Goal: Transaction & Acquisition: Subscribe to service/newsletter

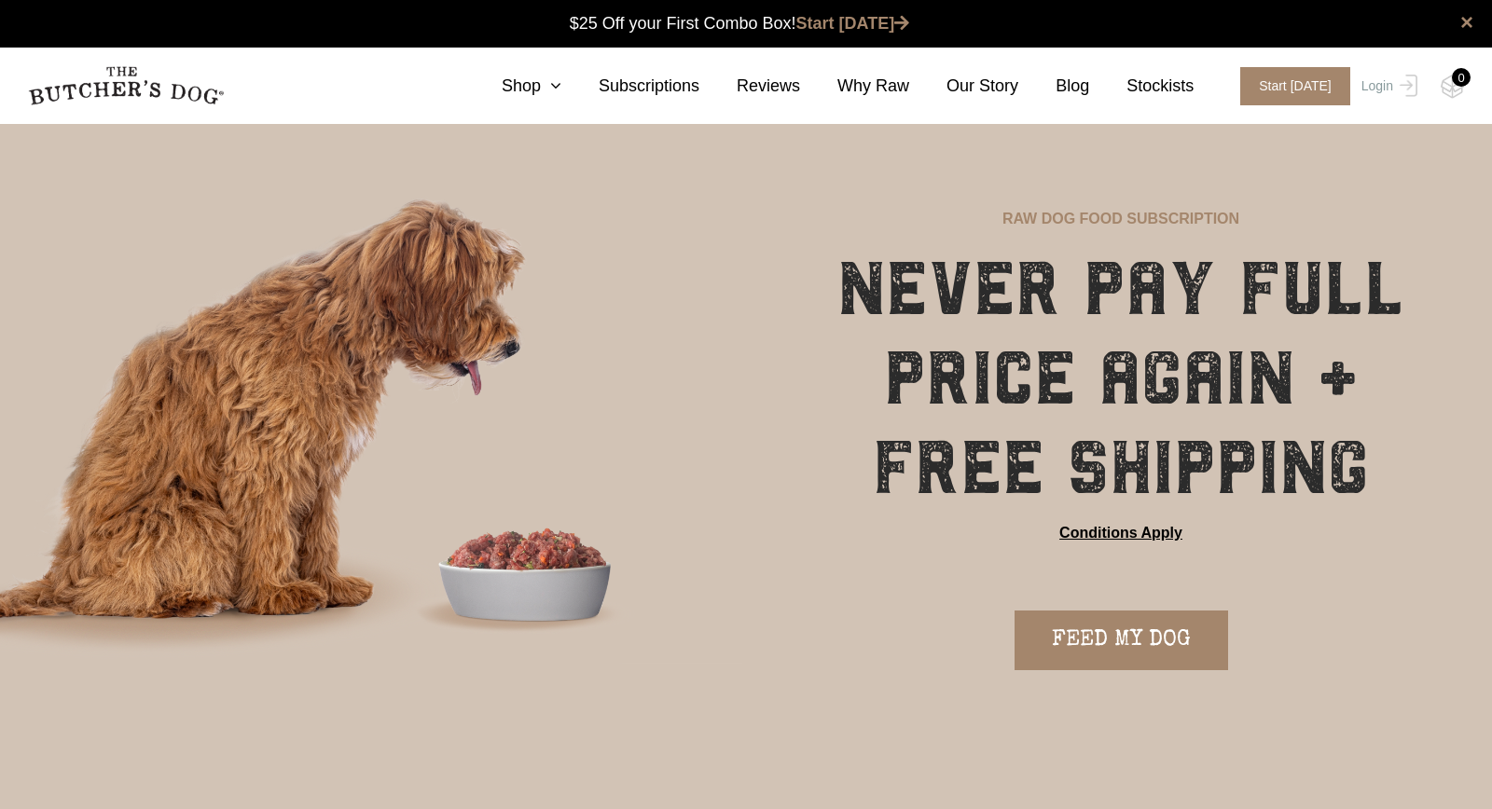
scroll to position [1, 0]
click at [1143, 630] on link "FEED MY DOG" at bounding box center [1120, 640] width 213 height 60
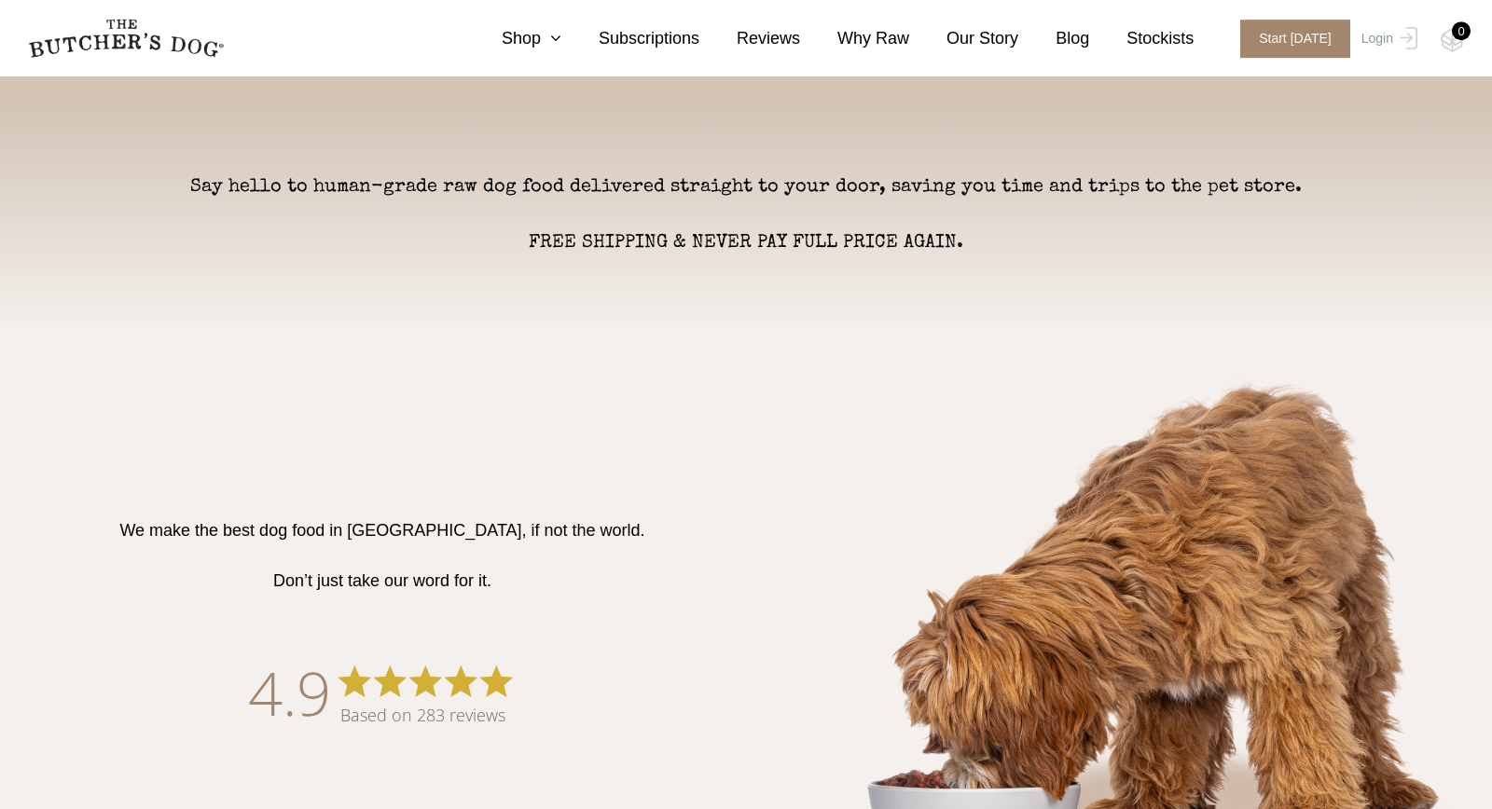
scroll to position [806, 0]
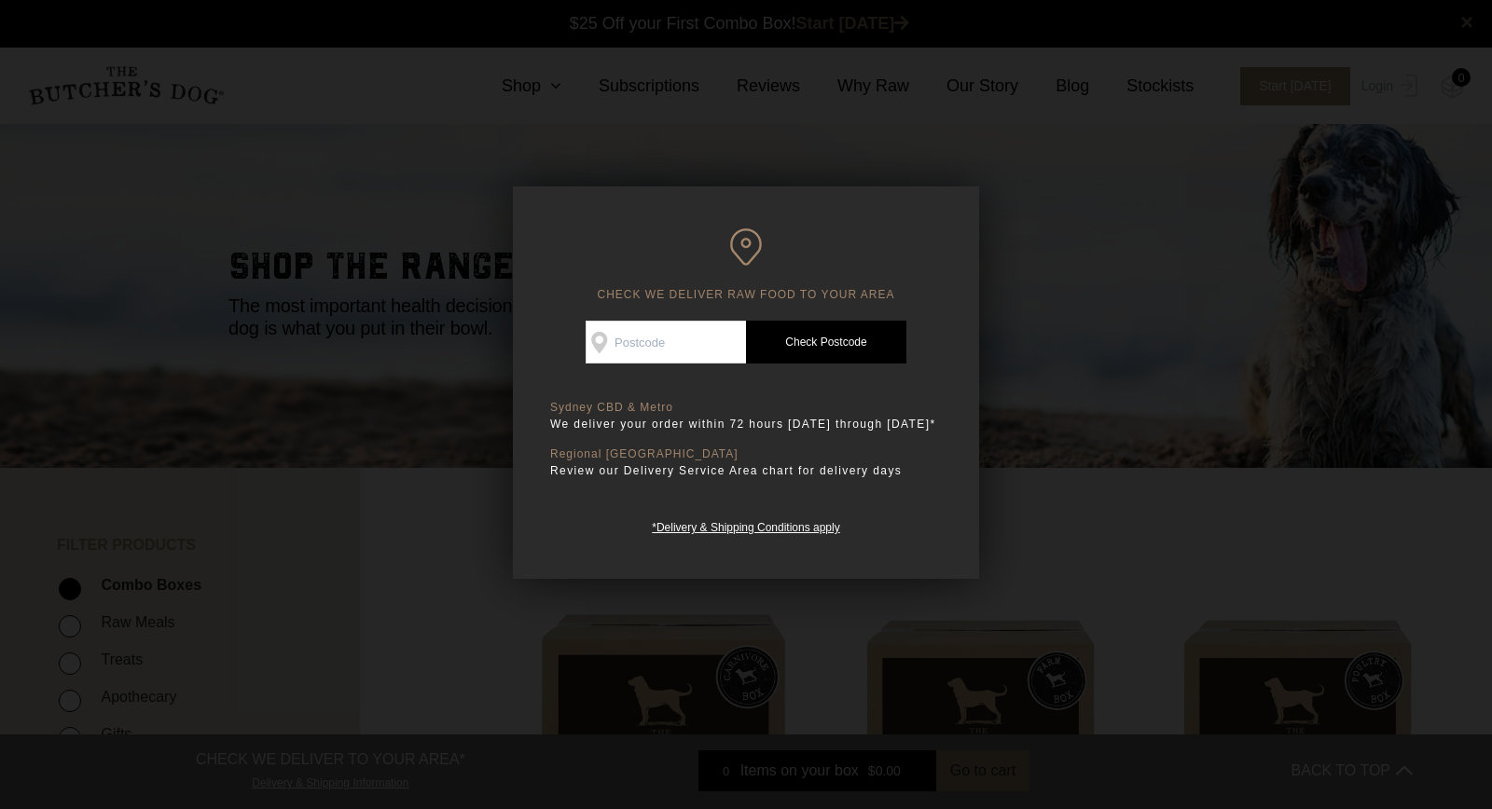
scroll to position [1, 0]
click at [682, 344] on input "Check Availability At" at bounding box center [665, 342] width 160 height 43
type input "20"
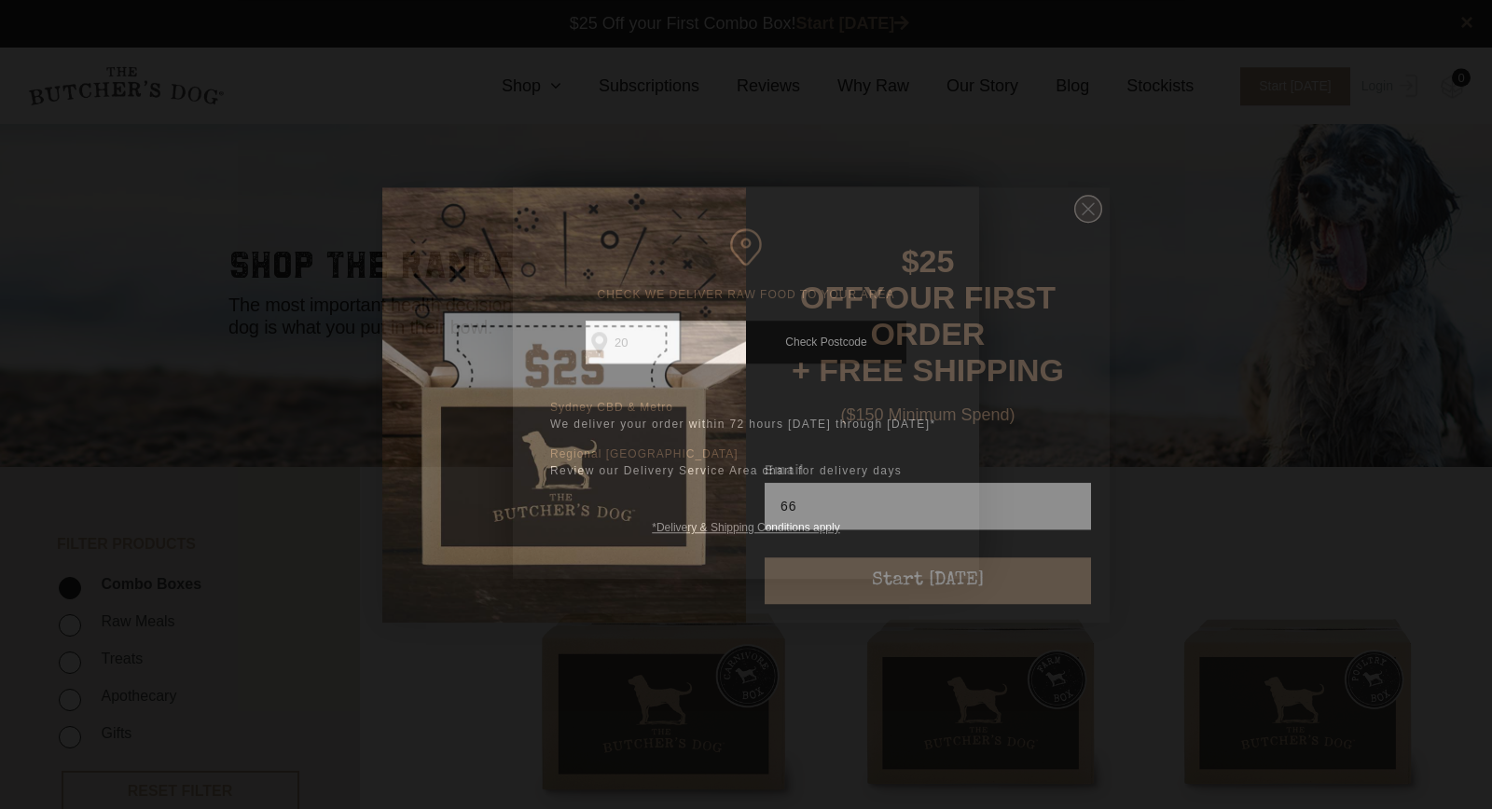
type input "66"
click at [1081, 213] on circle "Close dialog" at bounding box center [1088, 208] width 27 height 27
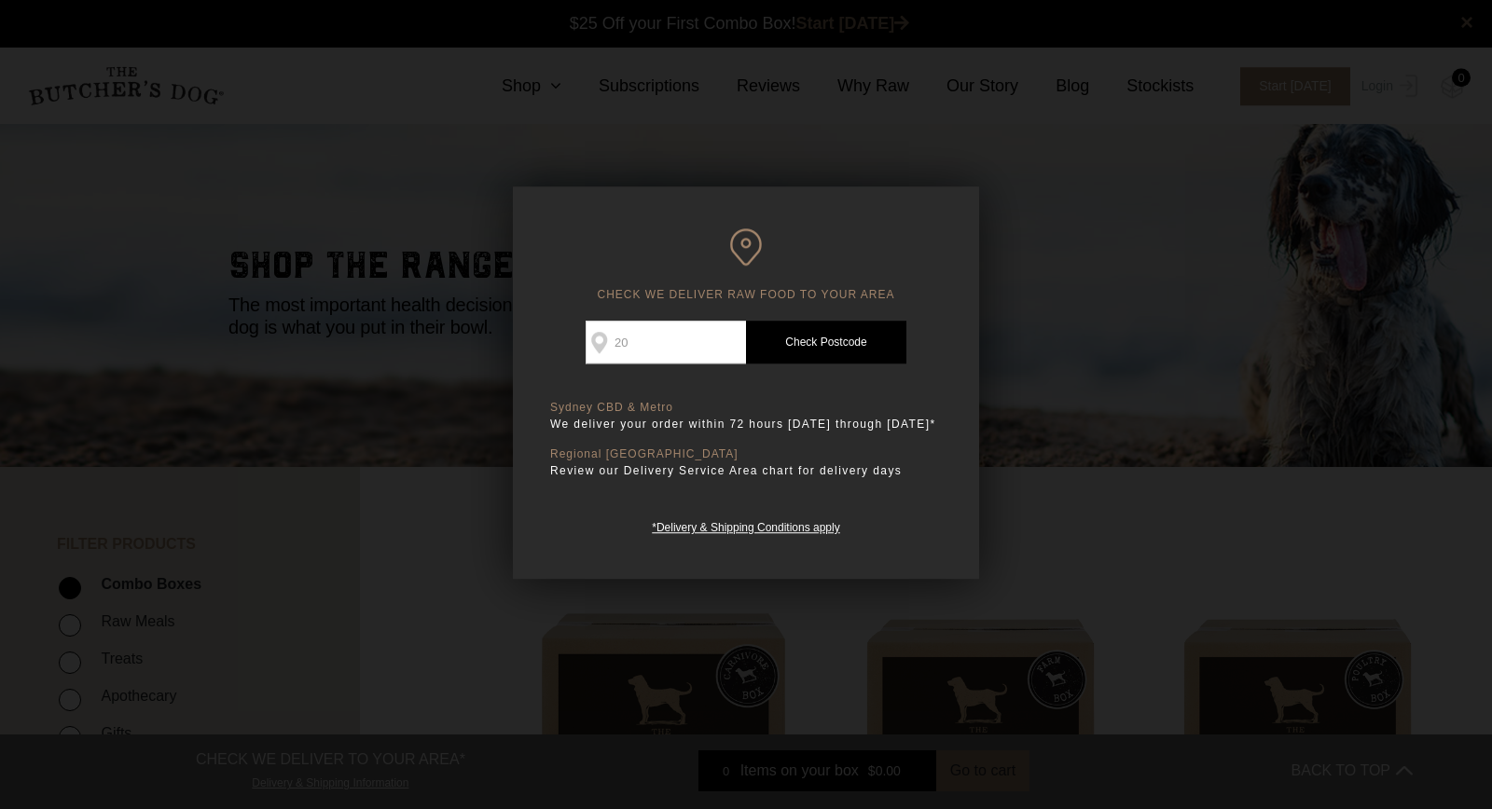
click at [652, 335] on input "20" at bounding box center [665, 342] width 160 height 43
type input "2066"
click at [814, 337] on link "Check Postcode" at bounding box center [826, 342] width 160 height 43
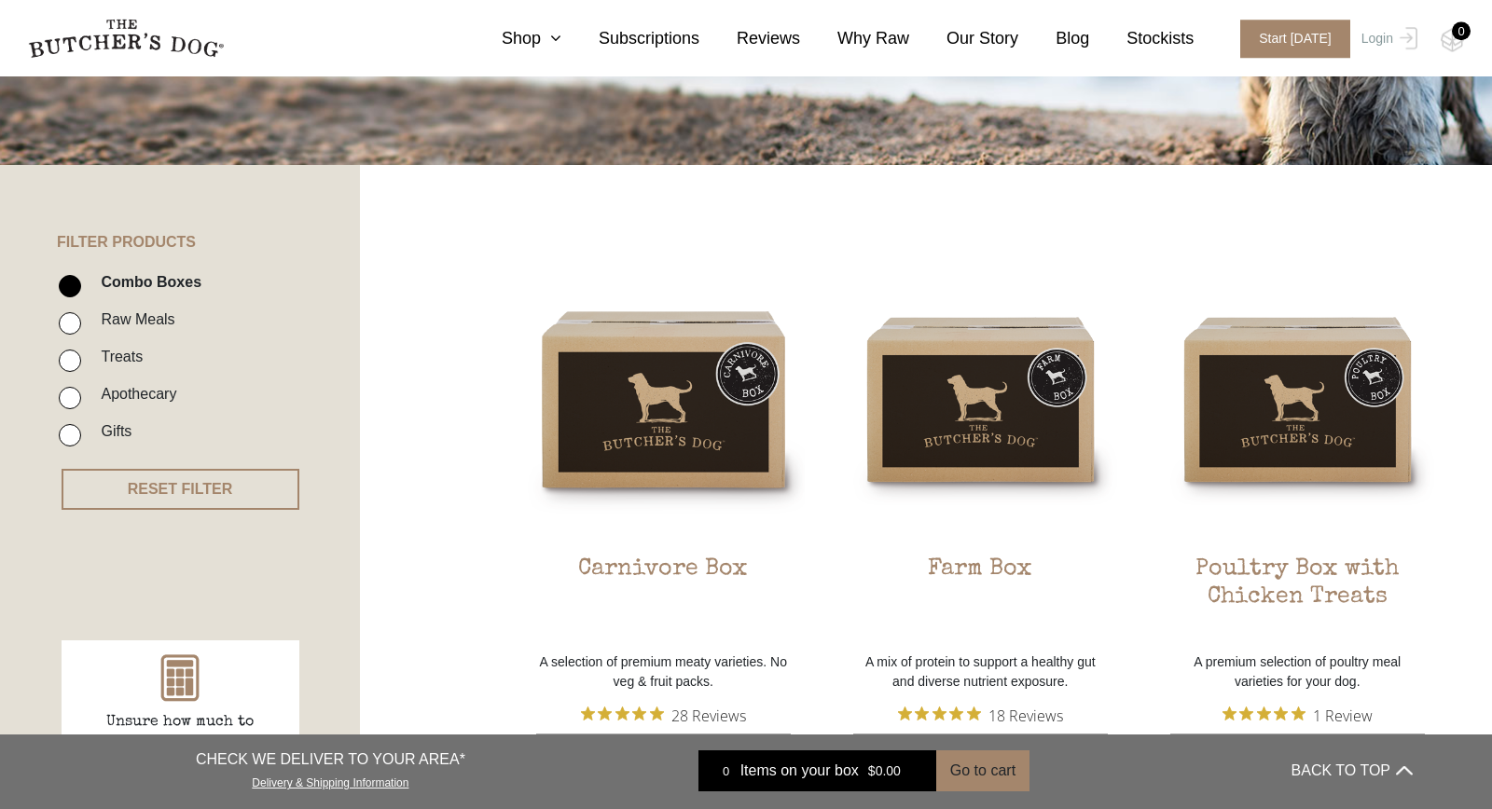
scroll to position [302, 0]
click at [131, 323] on label "Raw Meals" at bounding box center [132, 320] width 83 height 25
click at [81, 323] on input "Raw Meals" at bounding box center [70, 324] width 22 height 22
checkbox input "true"
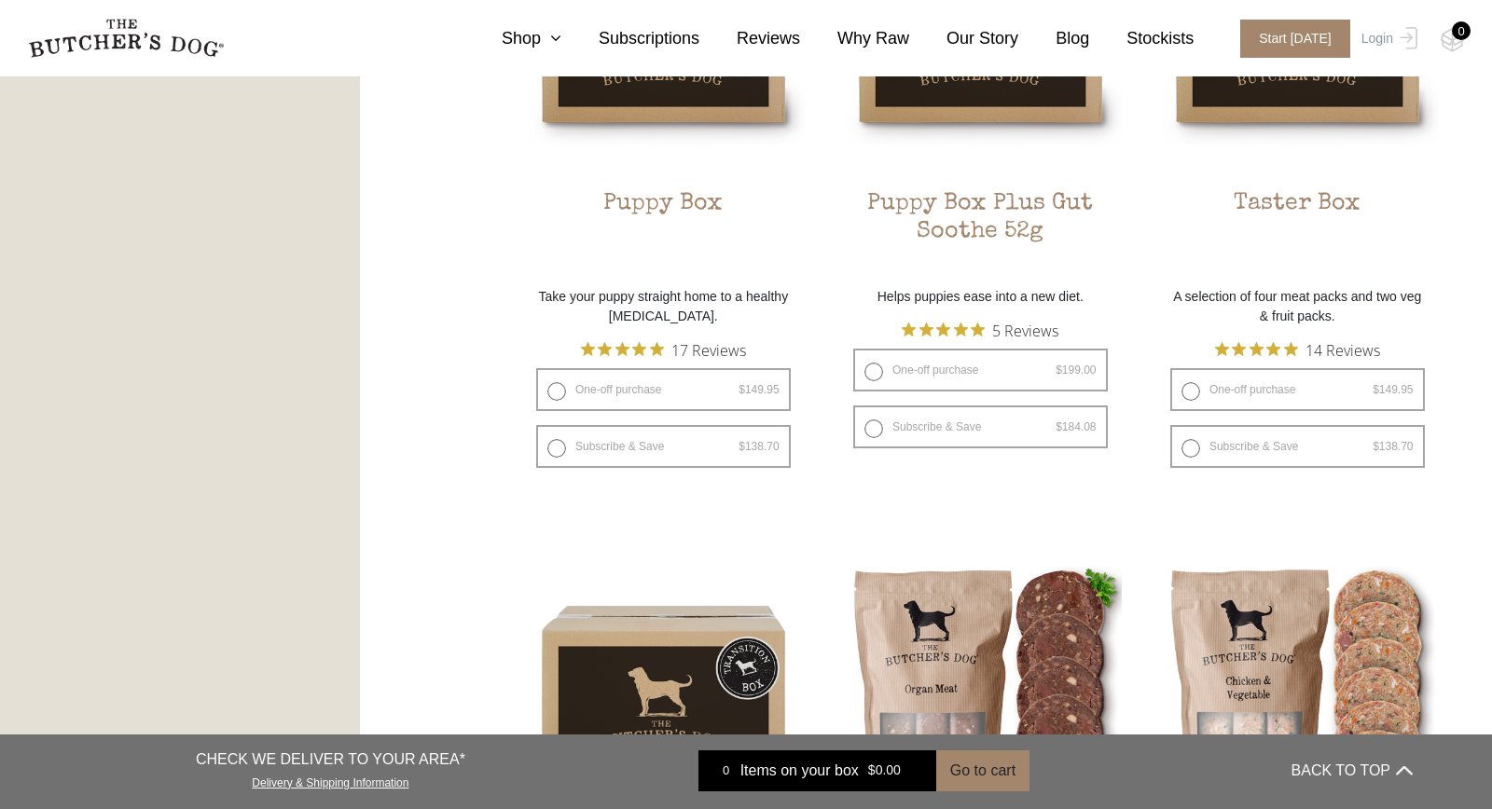
scroll to position [1630, 0]
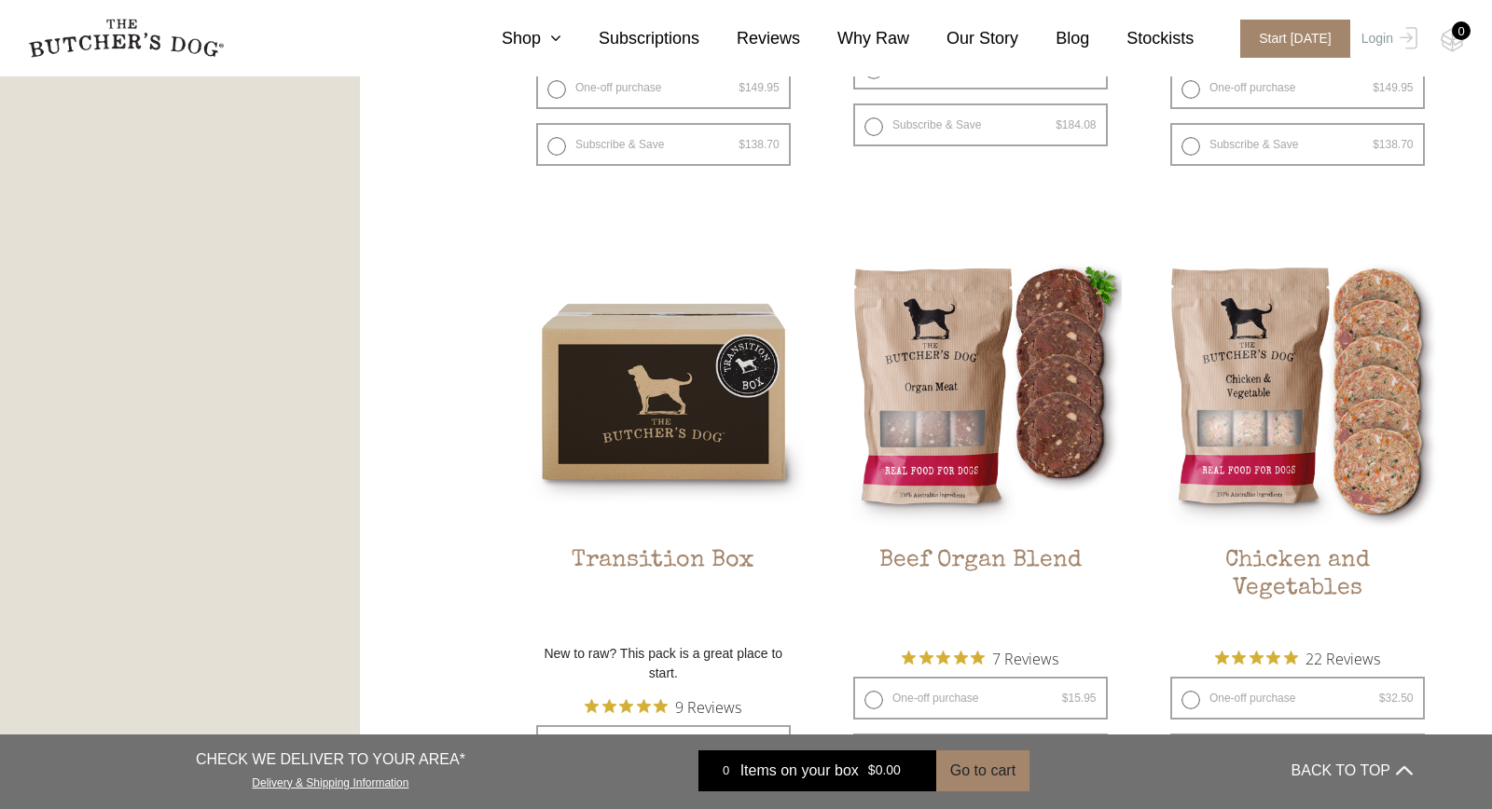
scroll to position [1038, 0]
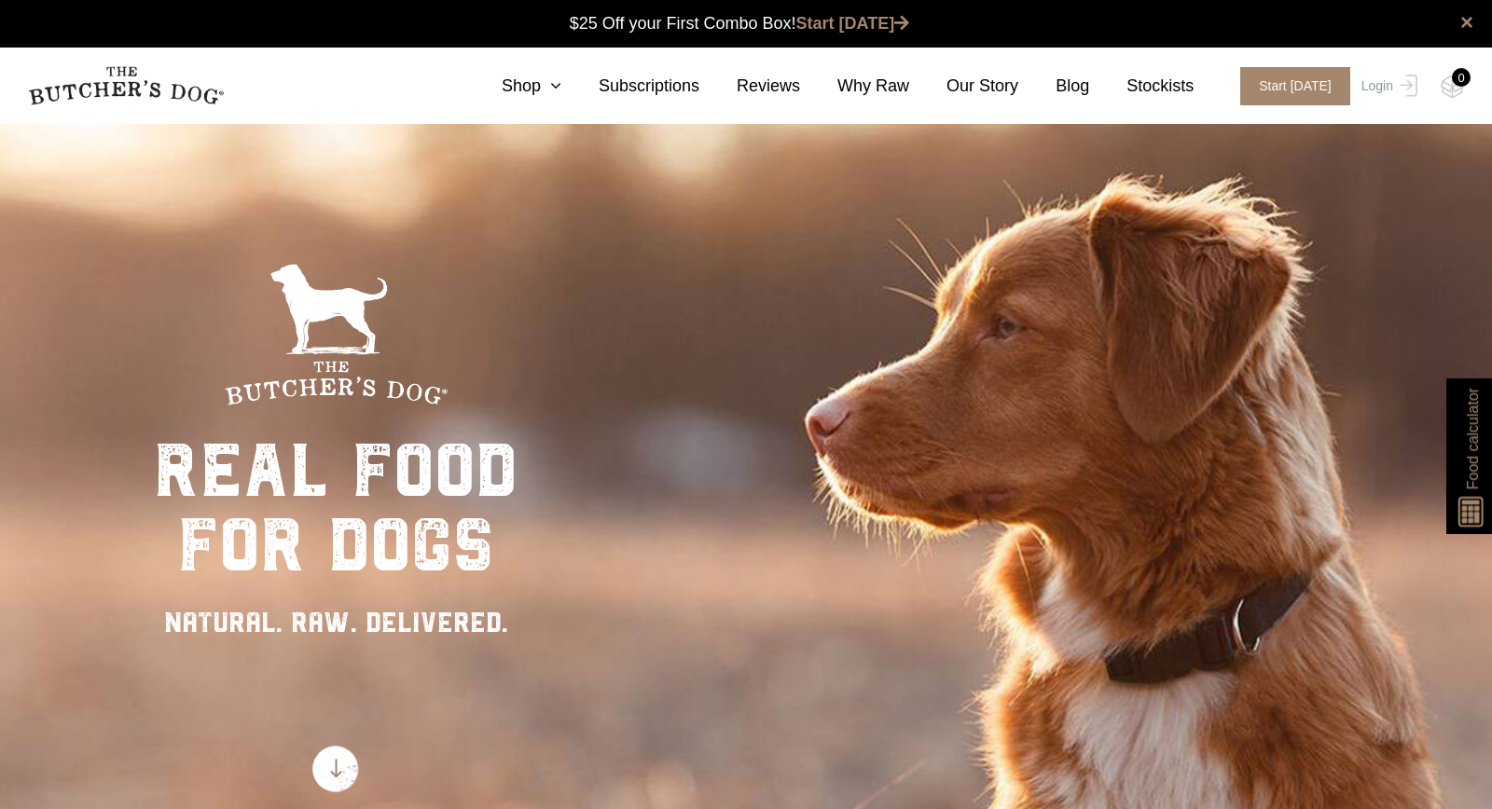
scroll to position [1, 0]
